Goal: Navigation & Orientation: Go to known website

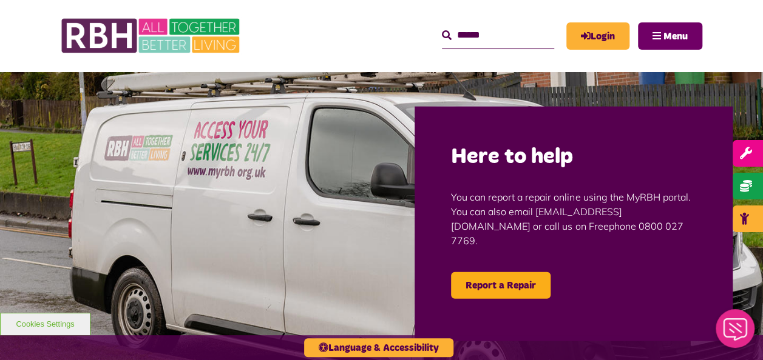
click at [667, 40] on span "Menu" at bounding box center [675, 37] width 24 height 10
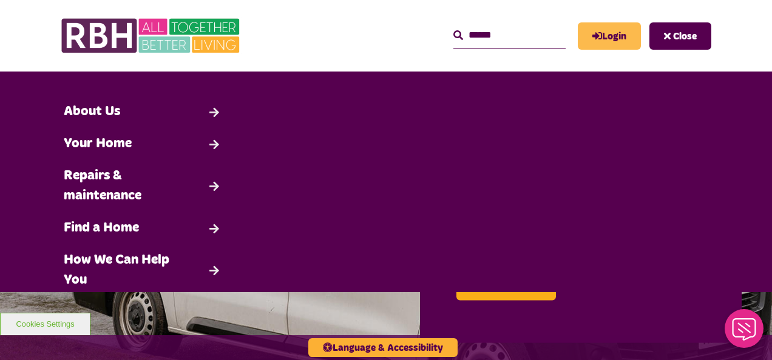
click at [608, 33] on link "Login" at bounding box center [609, 35] width 63 height 27
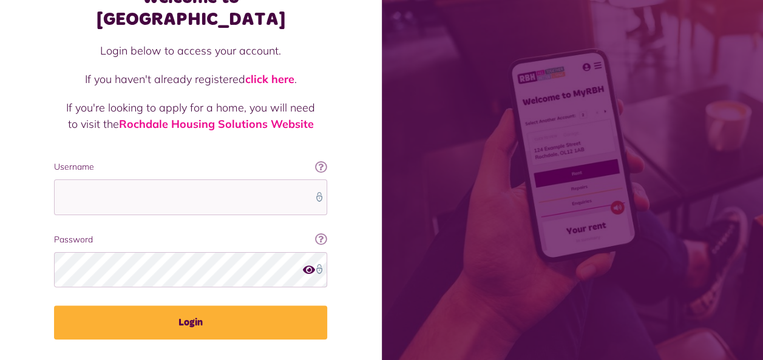
scroll to position [97, 0]
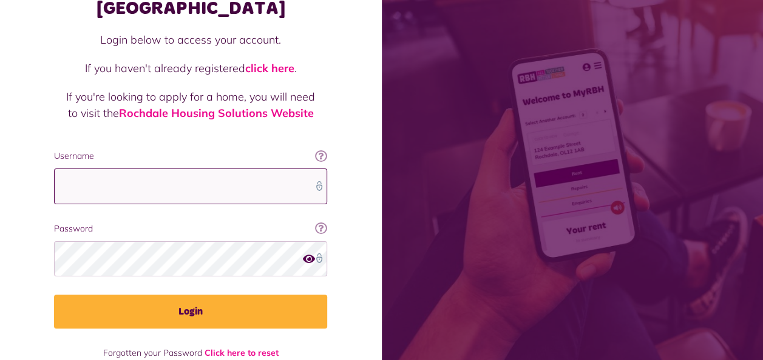
click at [163, 169] on input "Username" at bounding box center [190, 187] width 273 height 36
type input "**********"
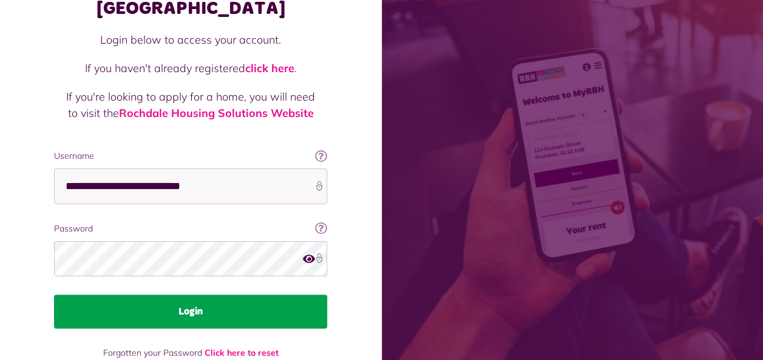
click at [177, 295] on button "Login" at bounding box center [190, 312] width 273 height 34
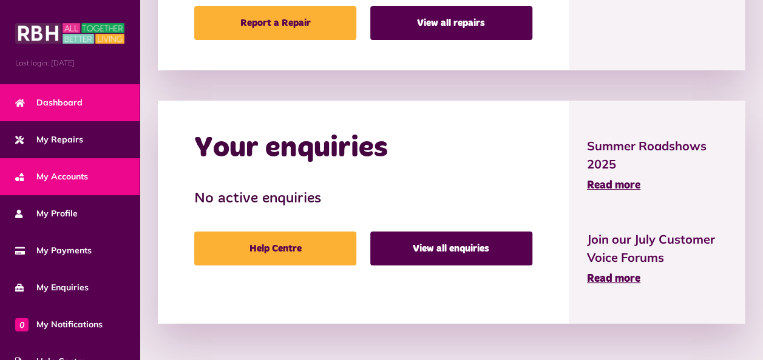
click at [49, 172] on span "My Accounts" at bounding box center [51, 176] width 73 height 13
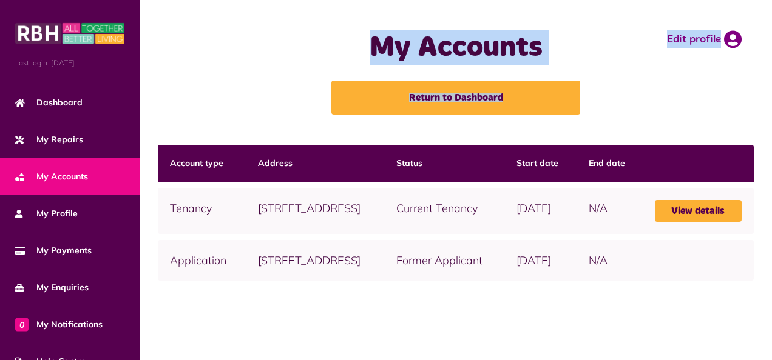
drag, startPoint x: 771, startPoint y: 101, endPoint x: 771, endPoint y: 152, distance: 51.0
click at [771, 152] on html "Menu Last login: 07/08/2025 Dashboard My Repairs My Accounts My Profile 0" at bounding box center [386, 180] width 772 height 360
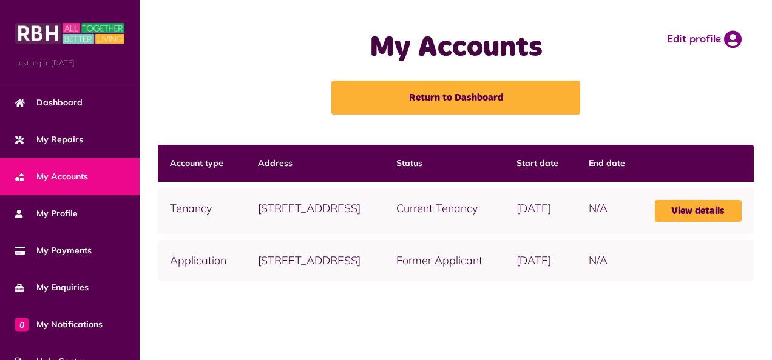
drag, startPoint x: 771, startPoint y: 152, endPoint x: 690, endPoint y: 123, distance: 85.6
click at [690, 123] on div "My Accounts Return to Dashboard Edit profile" at bounding box center [456, 72] width 608 height 121
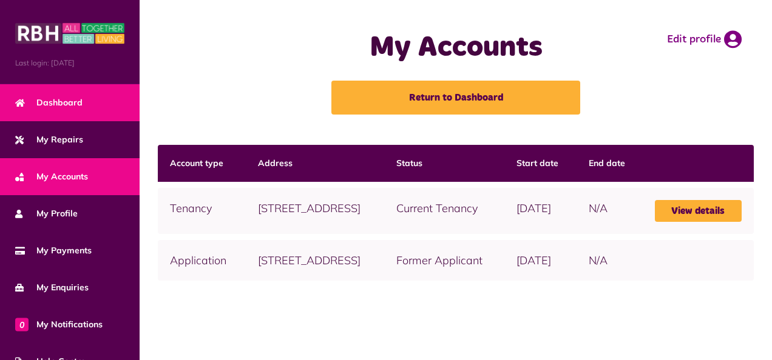
click at [63, 96] on span "Dashboard" at bounding box center [48, 102] width 67 height 13
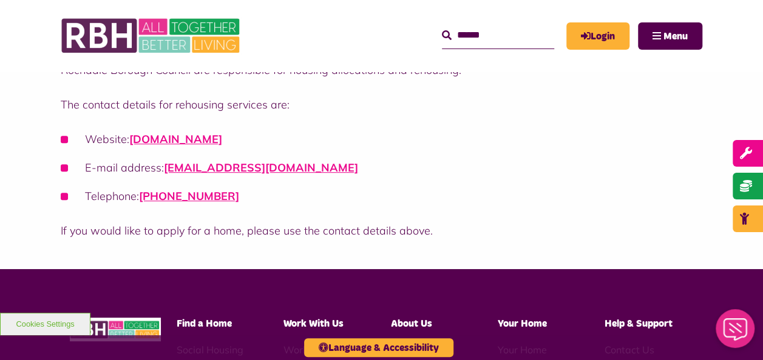
scroll to position [191, 0]
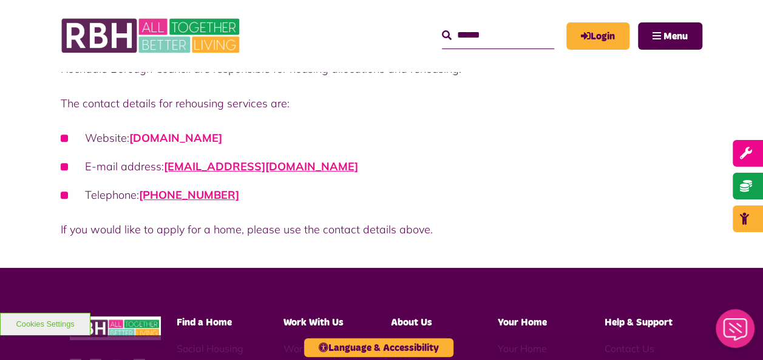
click at [175, 135] on link "[DOMAIN_NAME]" at bounding box center [175, 138] width 93 height 14
